Goal: Information Seeking & Learning: Find specific fact

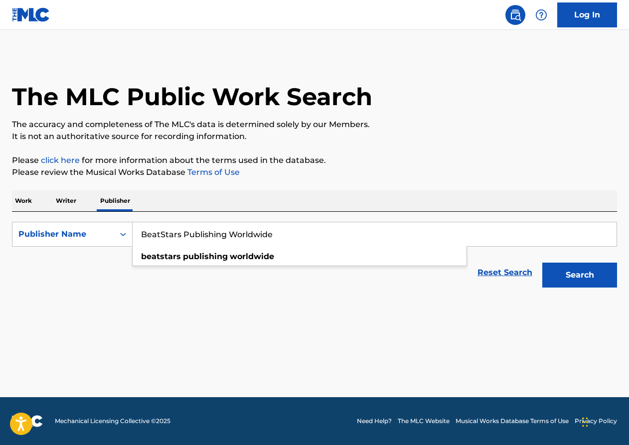
type input "BeatStars Publishing Worldwide"
click at [591, 275] on button "Search" at bounding box center [579, 275] width 75 height 25
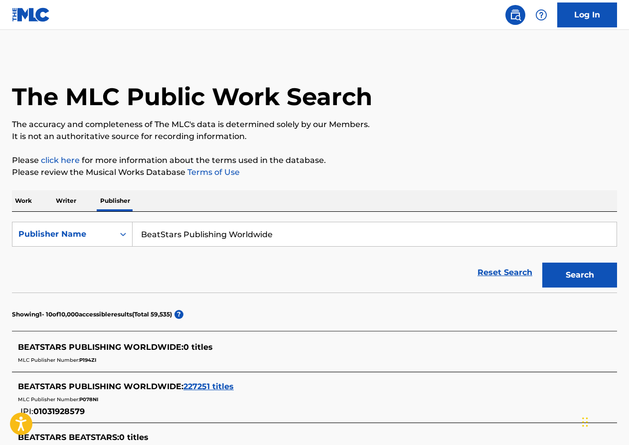
scroll to position [31, 0]
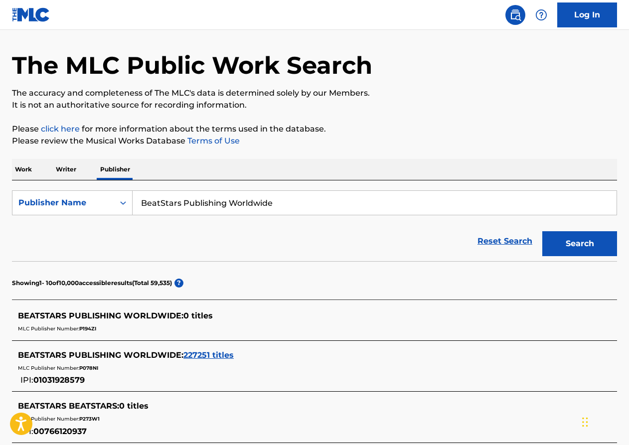
click at [214, 354] on span "227251 titles" at bounding box center [208, 354] width 50 height 9
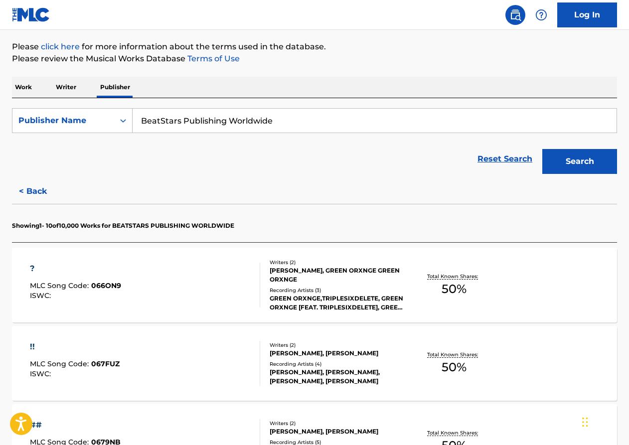
scroll to position [163, 0]
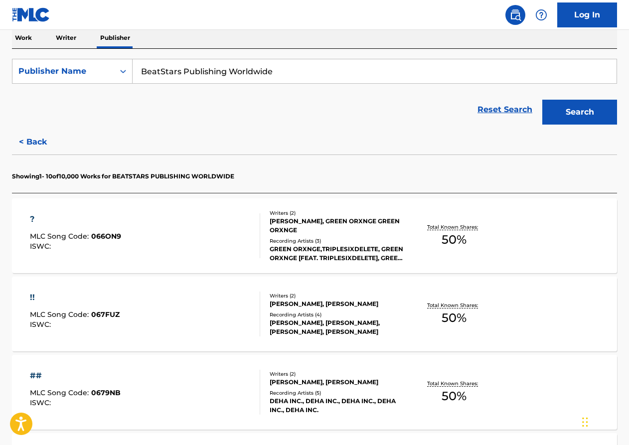
click at [309, 233] on div "[PERSON_NAME], GREEN ORXNGE GREEN ORXNGE" at bounding box center [337, 226] width 134 height 18
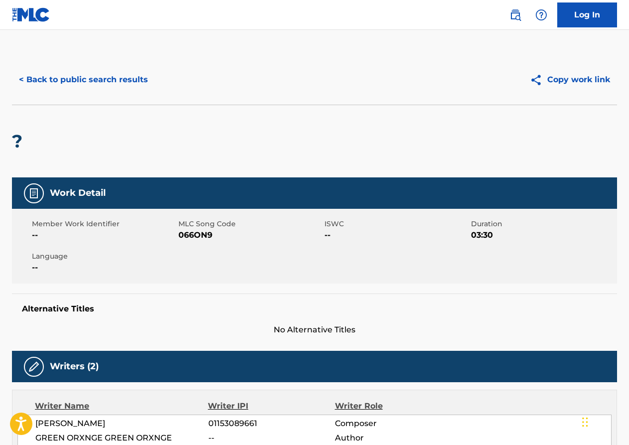
click at [67, 75] on button "< Back to public search results" at bounding box center [83, 79] width 143 height 25
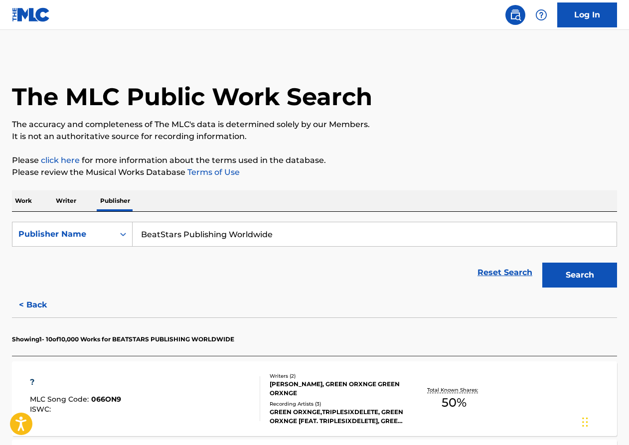
click at [29, 201] on p "Work" at bounding box center [23, 200] width 23 height 21
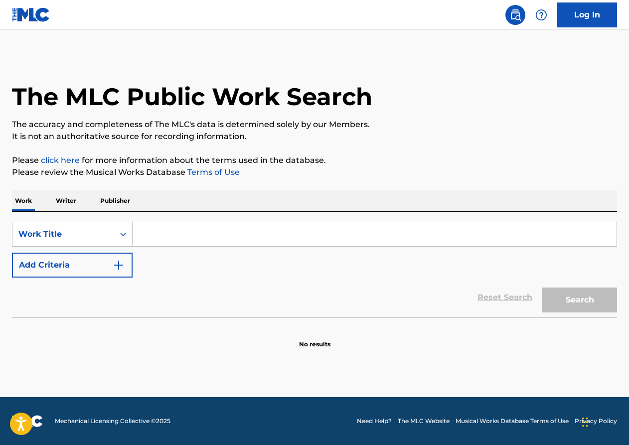
click at [189, 232] on input "Search Form" at bounding box center [375, 234] width 484 height 24
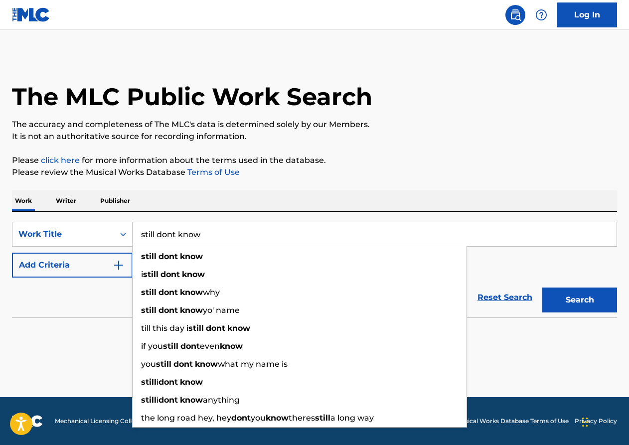
type input "still dont know"
click at [52, 272] on button "Add Criteria" at bounding box center [72, 265] width 121 height 25
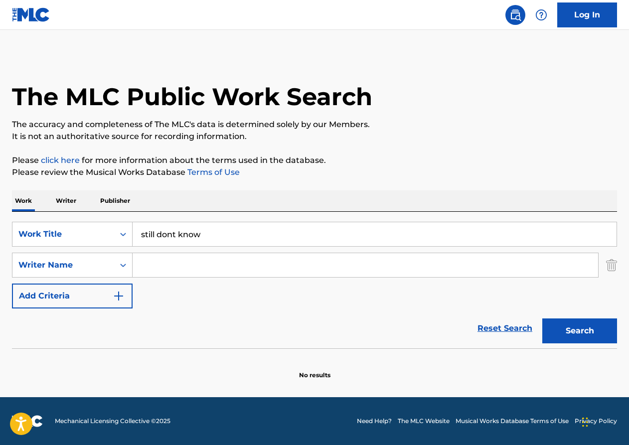
click at [201, 259] on input "Search Form" at bounding box center [365, 265] width 465 height 24
click at [130, 253] on div "Search Form" at bounding box center [123, 265] width 18 height 24
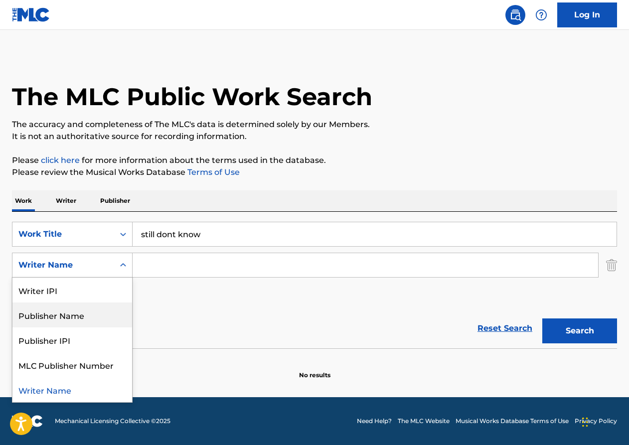
click at [80, 315] on div "Publisher Name" at bounding box center [72, 314] width 120 height 25
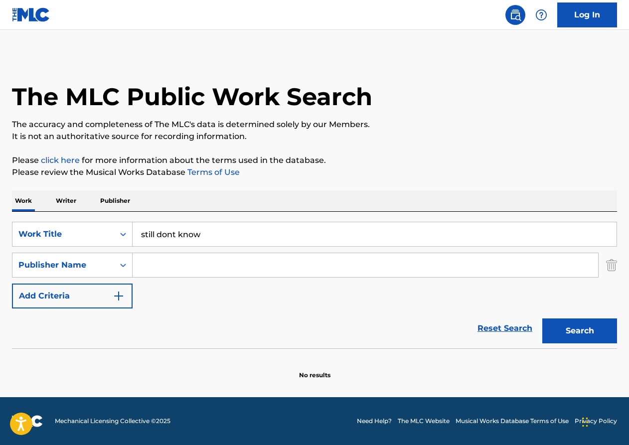
click at [167, 269] on input "Search Form" at bounding box center [365, 265] width 465 height 24
type input "b"
type input "malachite"
click at [559, 328] on button "Search" at bounding box center [579, 330] width 75 height 25
click at [112, 263] on div "Publisher Name" at bounding box center [63, 265] width 102 height 19
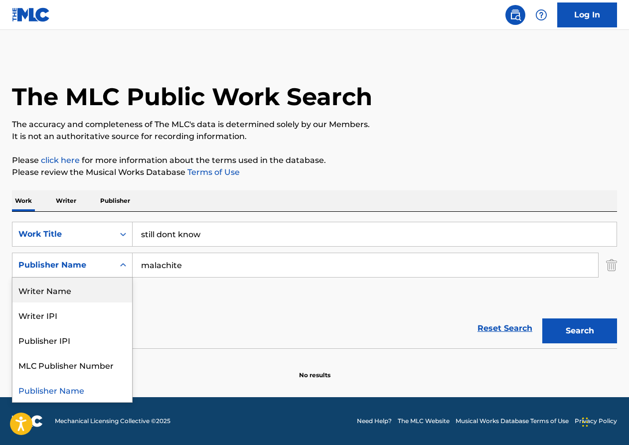
click at [75, 293] on div "Writer Name" at bounding box center [72, 290] width 120 height 25
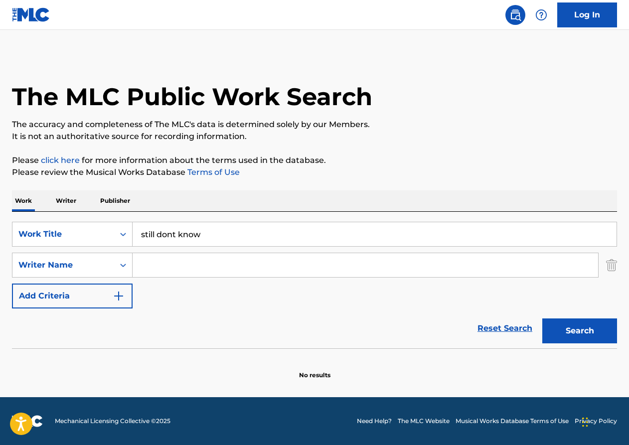
click at [194, 271] on input "Search Form" at bounding box center [365, 265] width 465 height 24
type input "malachite"
click at [584, 334] on button "Search" at bounding box center [579, 330] width 75 height 25
click at [69, 198] on p "Writer" at bounding box center [66, 200] width 26 height 21
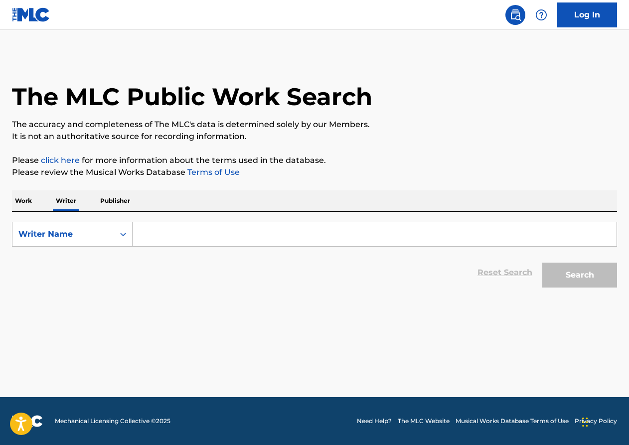
click at [116, 203] on p "Publisher" at bounding box center [115, 200] width 36 height 21
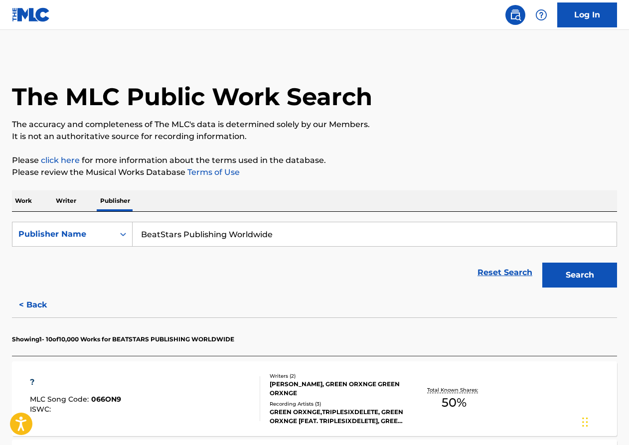
click at [242, 235] on input "BeatStars Publishing Worldwide" at bounding box center [375, 234] width 484 height 24
type input "malachite"
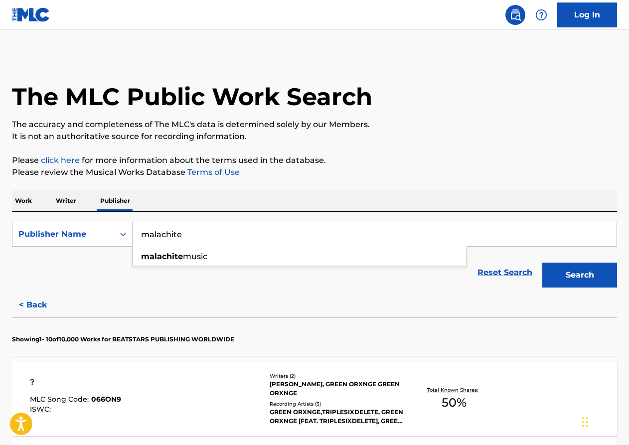
click at [570, 275] on button "Search" at bounding box center [579, 275] width 75 height 25
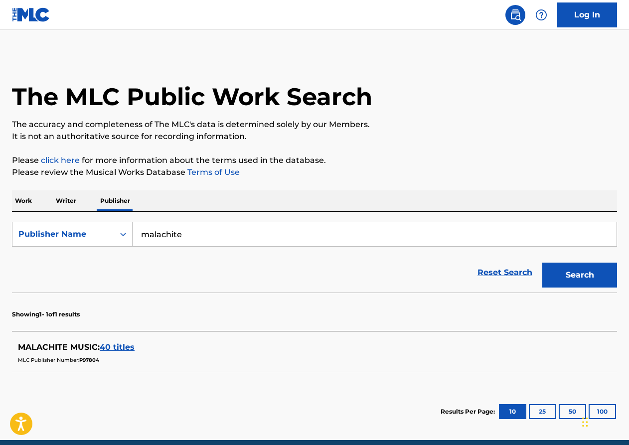
click at [120, 343] on span "40 titles" at bounding box center [117, 346] width 35 height 9
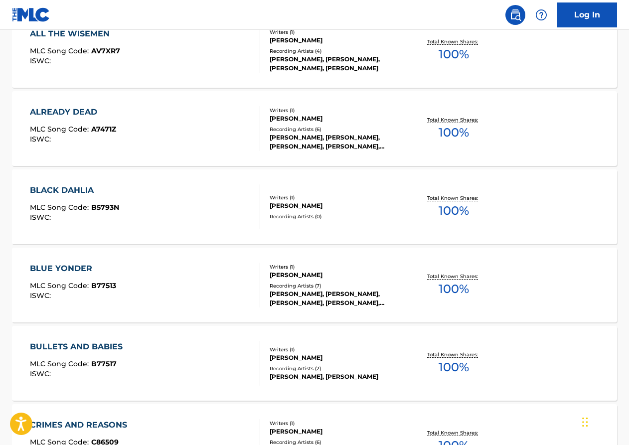
scroll to position [350, 0]
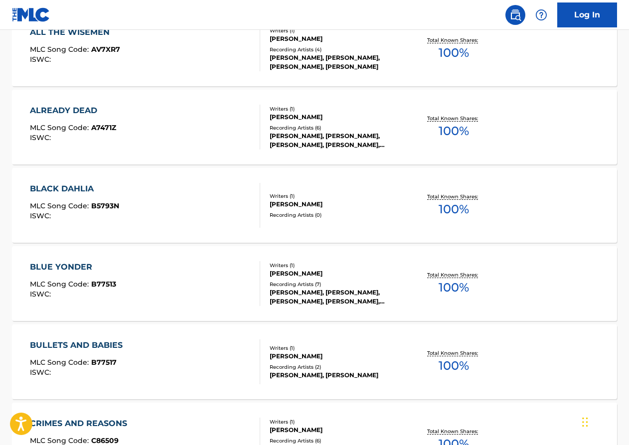
click at [327, 298] on div "[PERSON_NAME], [PERSON_NAME], [PERSON_NAME], [PERSON_NAME], [PERSON_NAME]" at bounding box center [337, 297] width 134 height 18
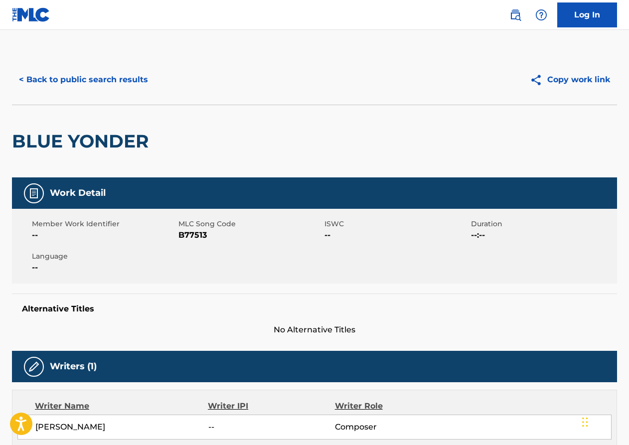
click at [65, 77] on button "< Back to public search results" at bounding box center [83, 79] width 143 height 25
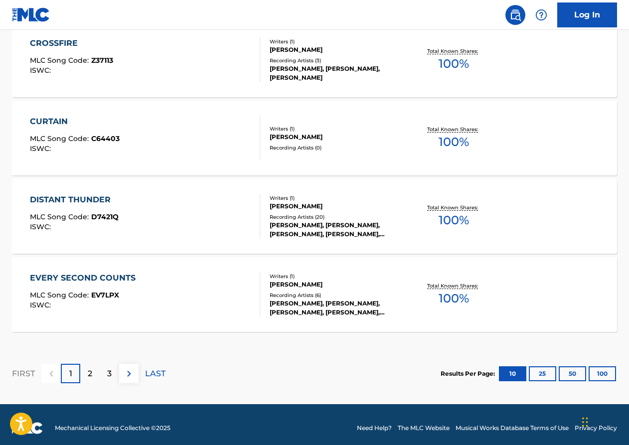
scroll to position [814, 0]
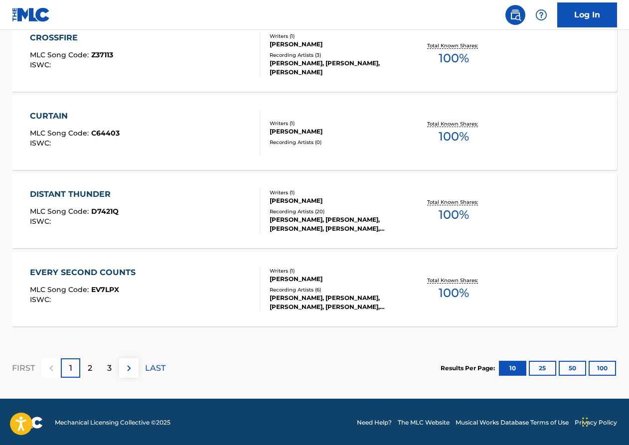
click at [342, 289] on div "Recording Artists ( 6 )" at bounding box center [337, 289] width 134 height 7
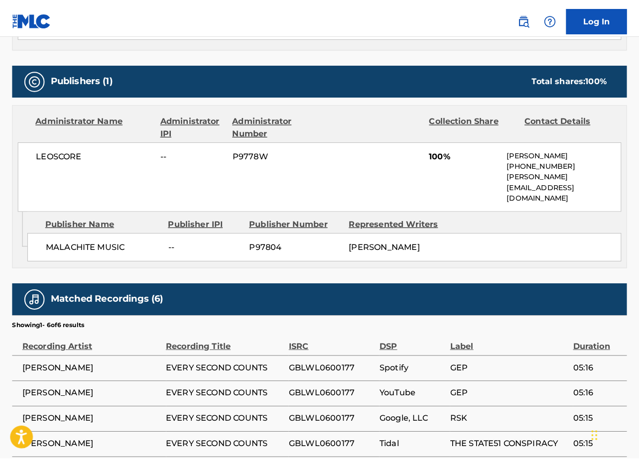
scroll to position [409, 0]
